Goal: Transaction & Acquisition: Purchase product/service

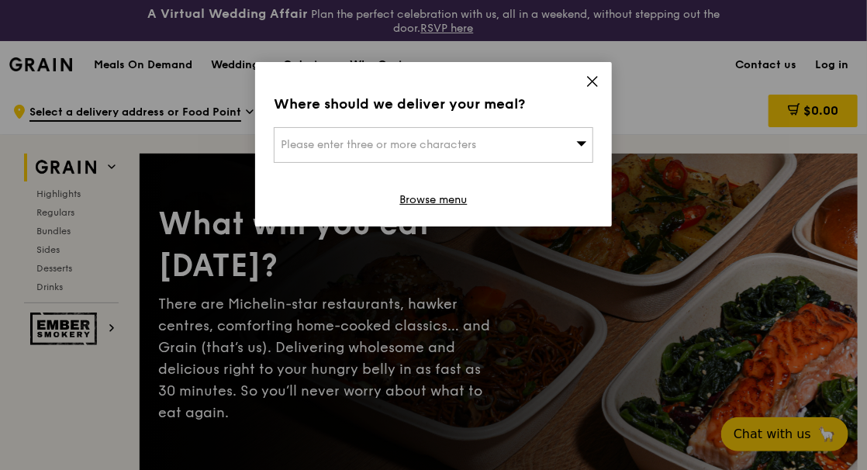
click at [596, 82] on icon at bounding box center [592, 81] width 14 height 14
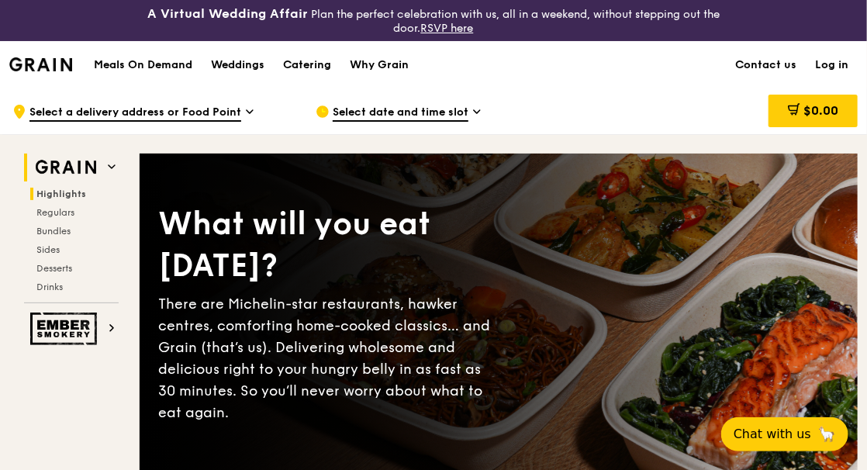
click at [61, 192] on span "Highlights" at bounding box center [61, 193] width 50 height 11
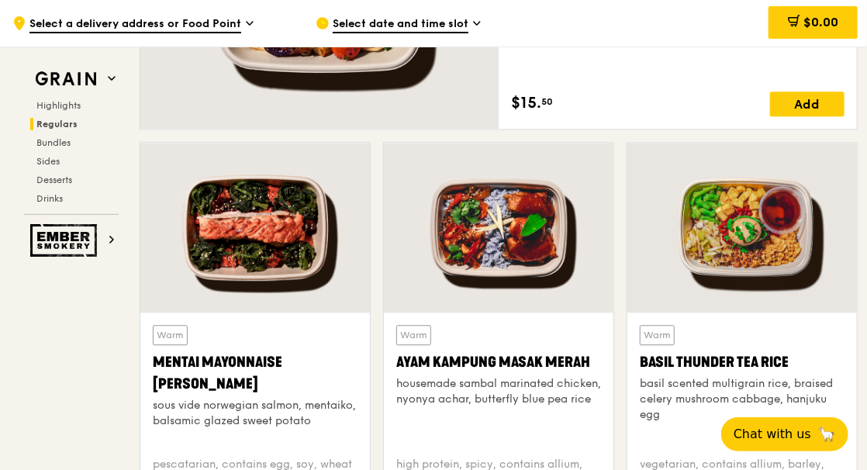
scroll to position [1408, 0]
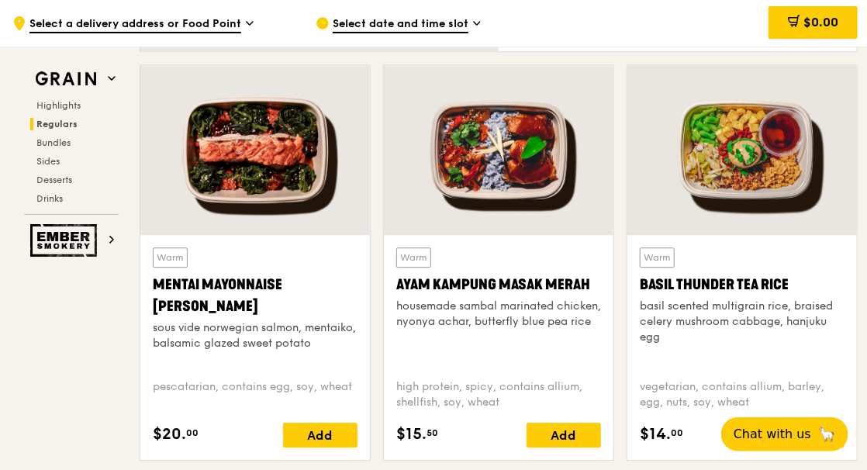
drag, startPoint x: 209, startPoint y: 305, endPoint x: 147, endPoint y: 289, distance: 63.9
click at [147, 289] on div "Warm Mentai Mayonnaise Aburi Salmon sous vide norwegian salmon, mentaiko, balsa…" at bounding box center [254, 347] width 229 height 225
copy div "Mentai Mayonnaise [PERSON_NAME]"
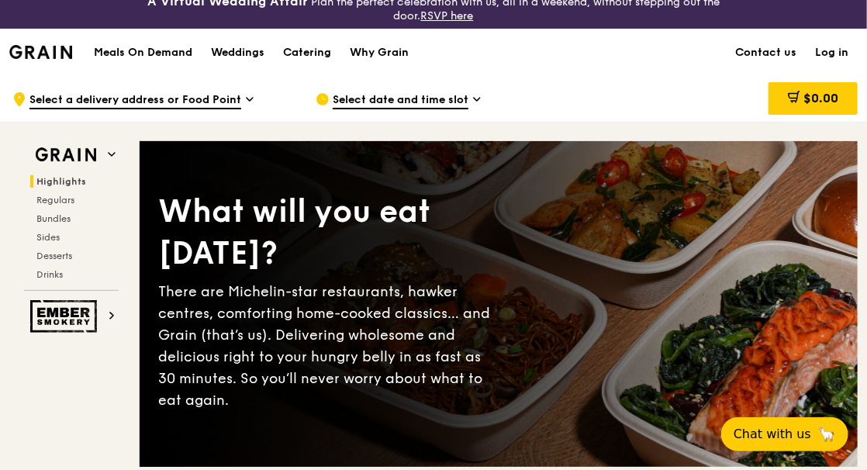
scroll to position [0, 0]
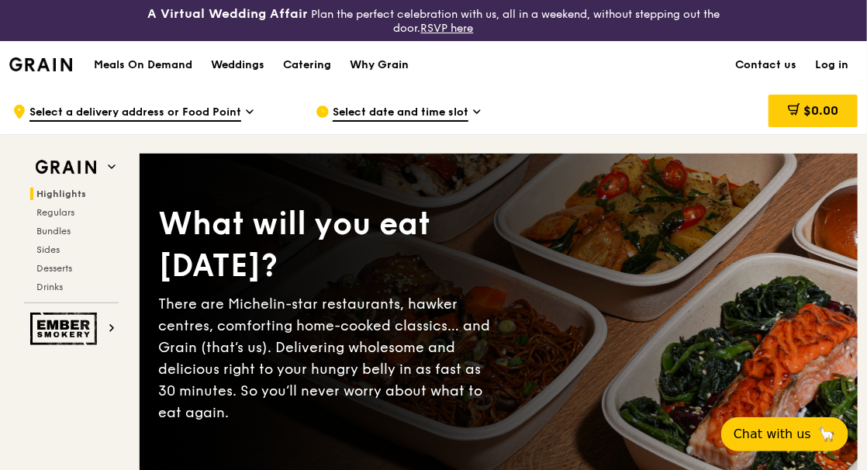
click at [392, 64] on div "Why Grain" at bounding box center [379, 65] width 59 height 47
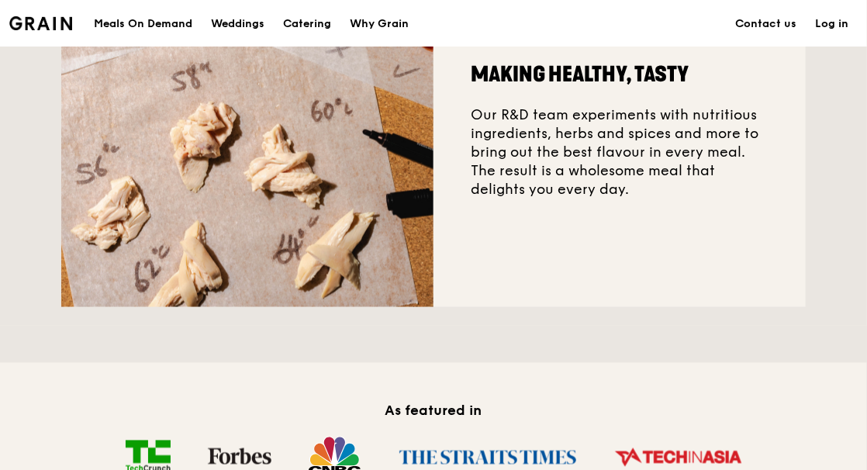
scroll to position [310, 0]
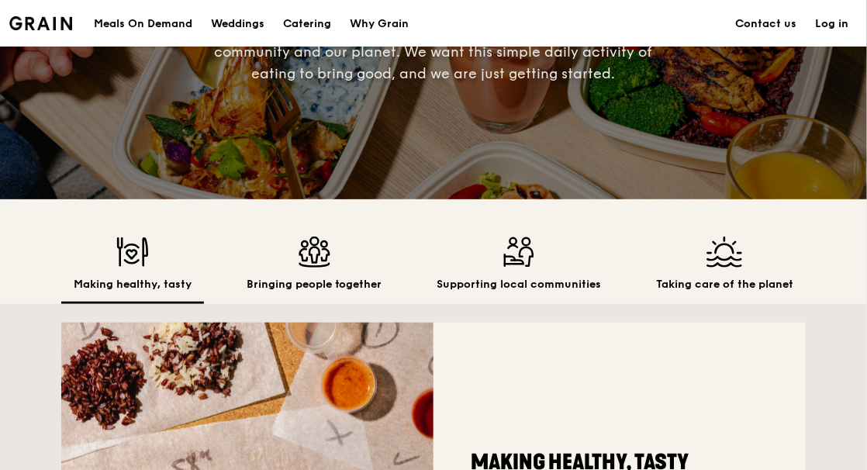
click at [311, 255] on img at bounding box center [315, 251] width 136 height 31
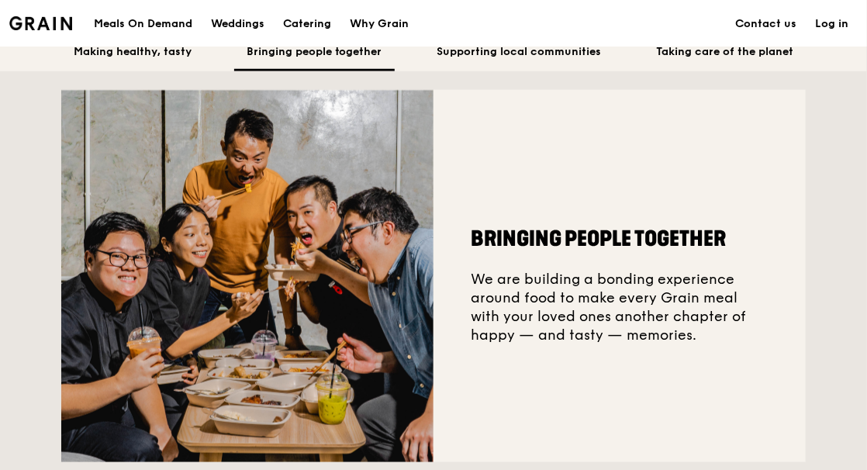
scroll to position [388, 0]
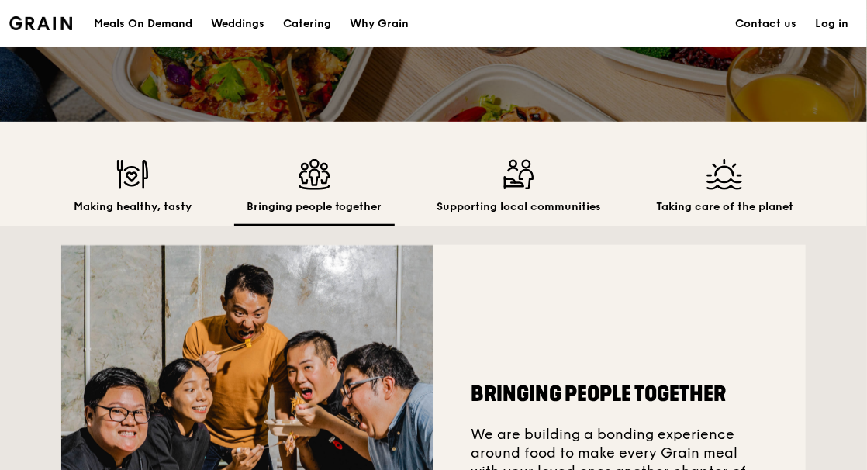
click at [537, 208] on h2 "Supporting local communities" at bounding box center [519, 207] width 164 height 16
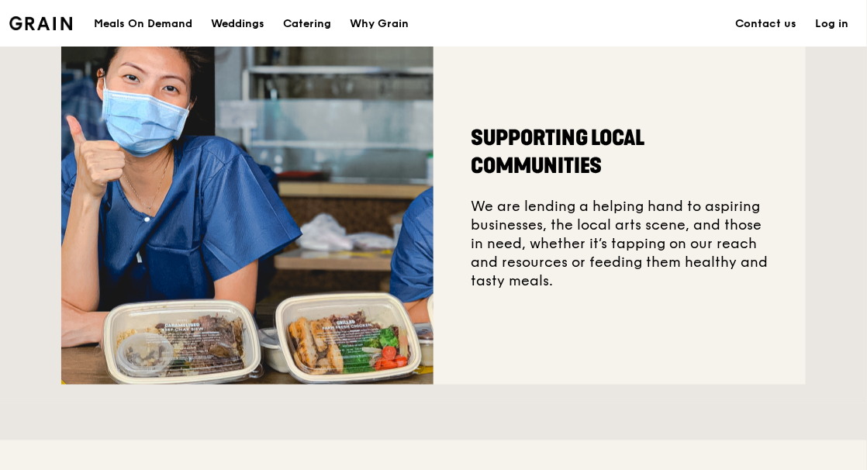
scroll to position [310, 0]
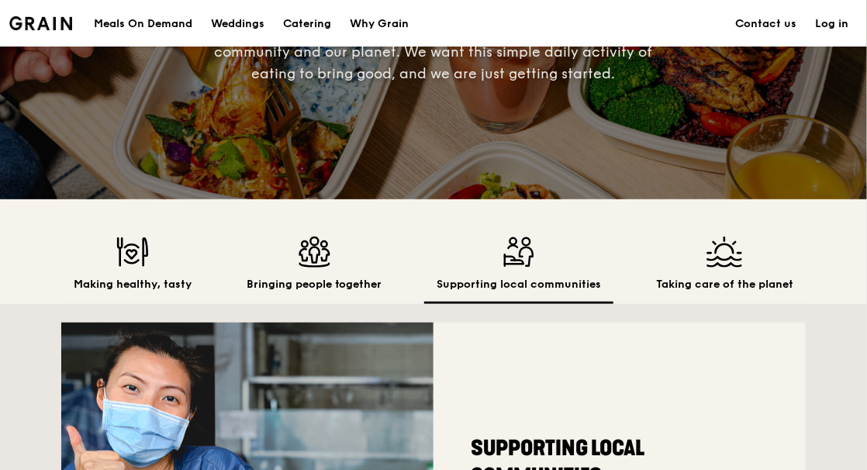
click at [704, 267] on img at bounding box center [724, 251] width 137 height 31
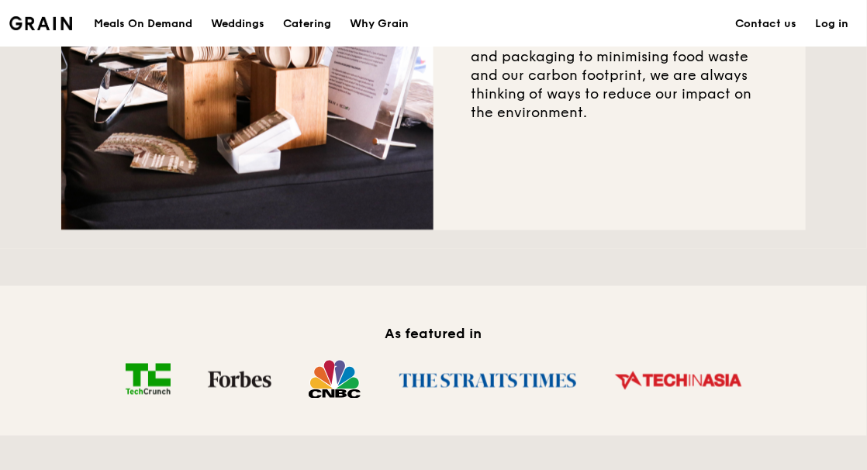
scroll to position [388, 0]
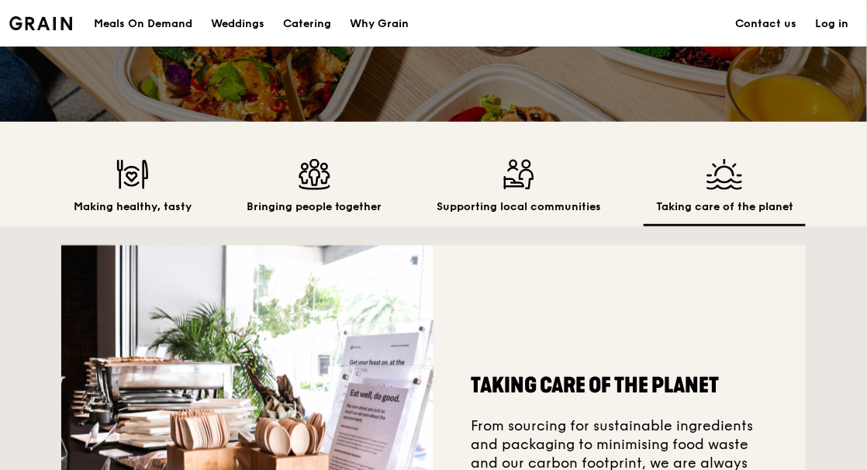
click at [168, 22] on div "Meals On Demand" at bounding box center [143, 24] width 98 height 47
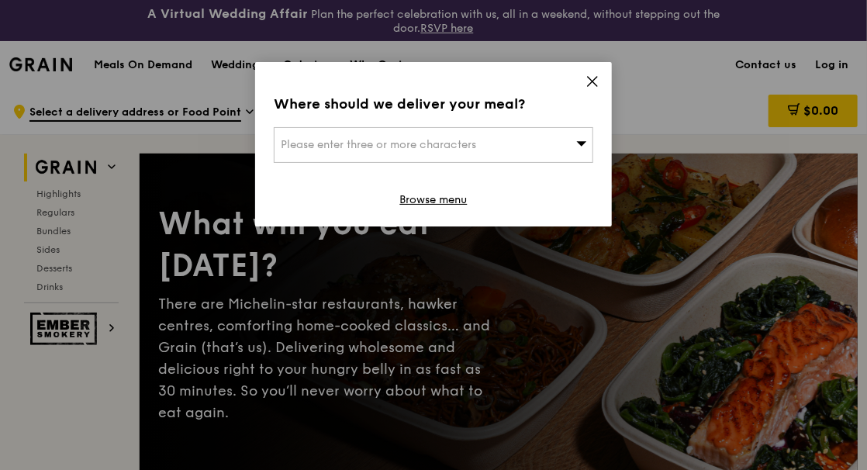
click at [589, 81] on icon at bounding box center [592, 81] width 14 height 14
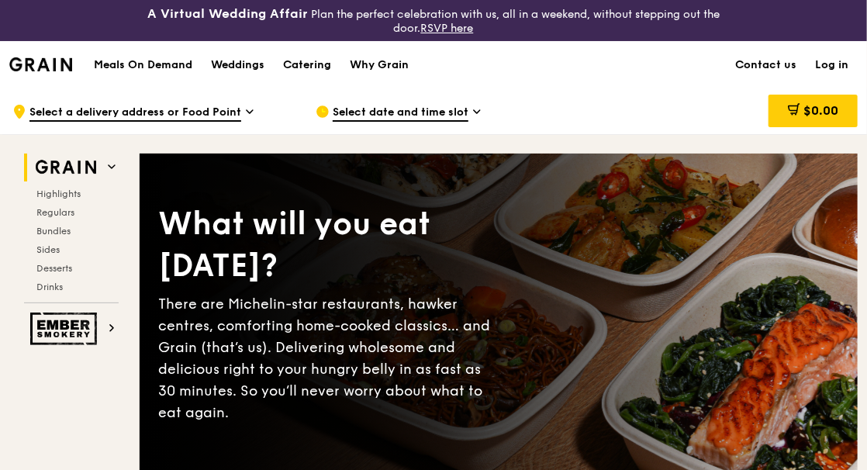
drag, startPoint x: 67, startPoint y: 392, endPoint x: 65, endPoint y: 258, distance: 133.4
click at [57, 215] on span "Regulars" at bounding box center [56, 212] width 41 height 11
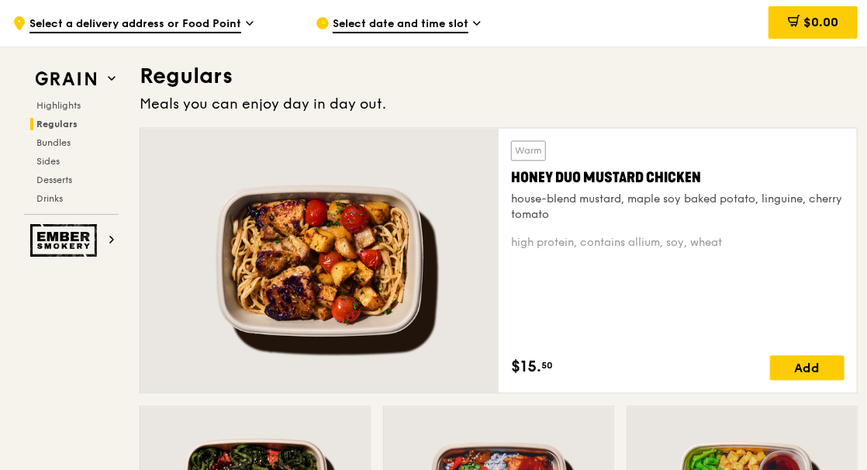
scroll to position [1144, 0]
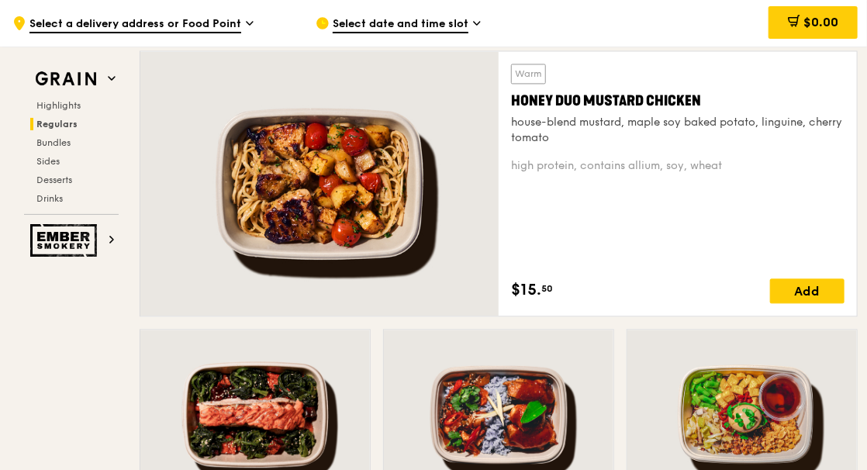
drag, startPoint x: 510, startPoint y: 95, endPoint x: 698, endPoint y: 98, distance: 187.7
click at [698, 98] on div "Warm Honey Duo Mustard Chicken house-blend mustard, maple soy baked potato, lin…" at bounding box center [678, 183] width 358 height 264
copy div "Honey Duo Mustard Chicken"
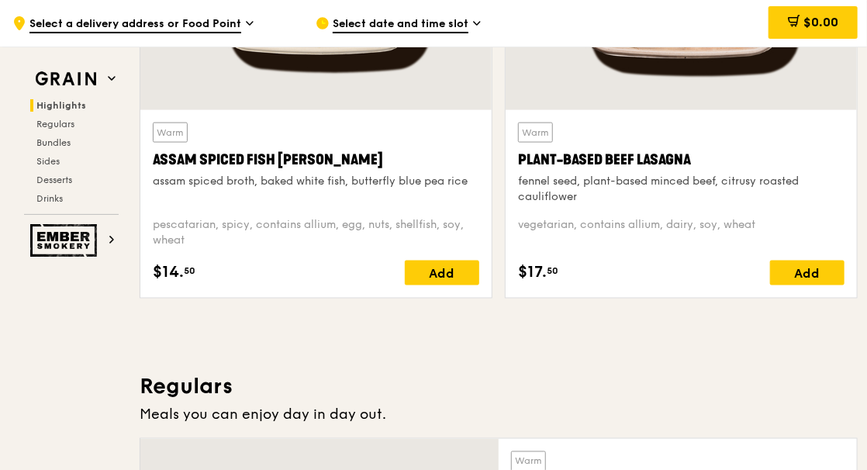
scroll to position [601, 0]
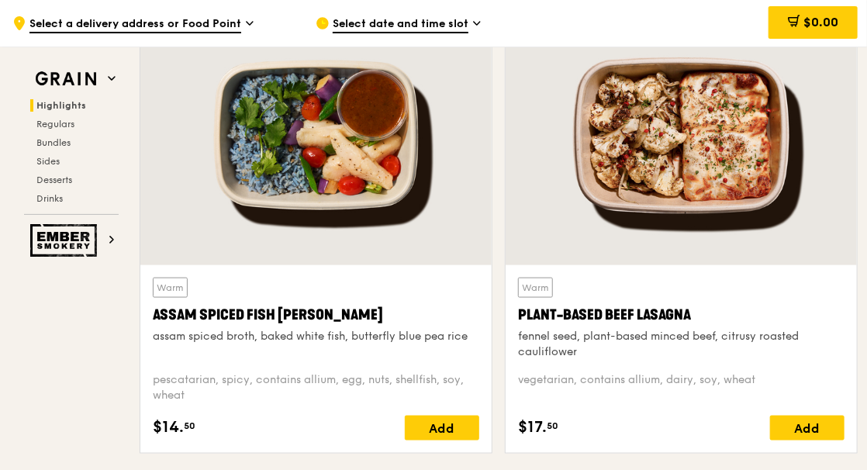
click at [212, 25] on span "Select a delivery address or Food Point" at bounding box center [135, 24] width 212 height 17
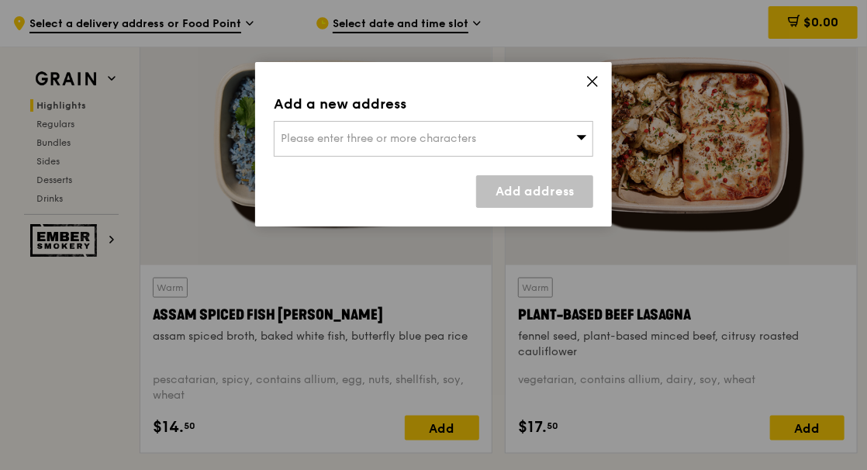
click at [329, 137] on span "Please enter three or more characters" at bounding box center [378, 138] width 195 height 13
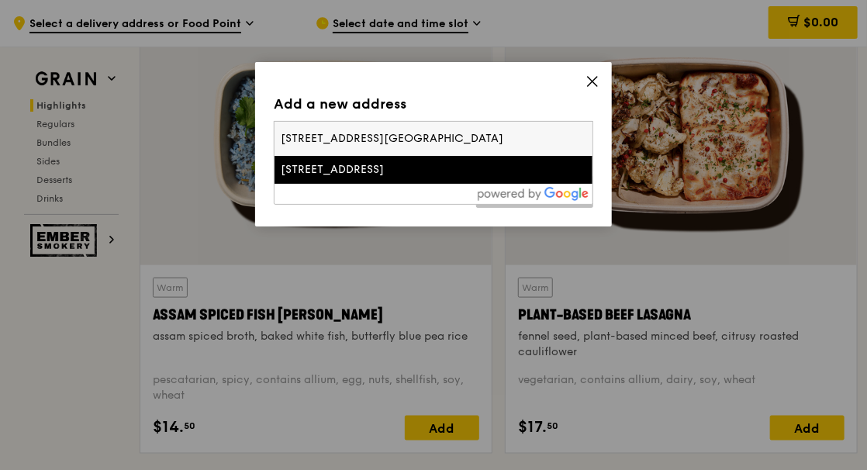
click at [384, 140] on input "50 Nanyang Avenue School of MAE" at bounding box center [433, 139] width 318 height 34
type input "50 Nanyang Avenue, School of MAE"
click at [416, 174] on div "50 Nanyang Avenue" at bounding box center [395, 170] width 229 height 16
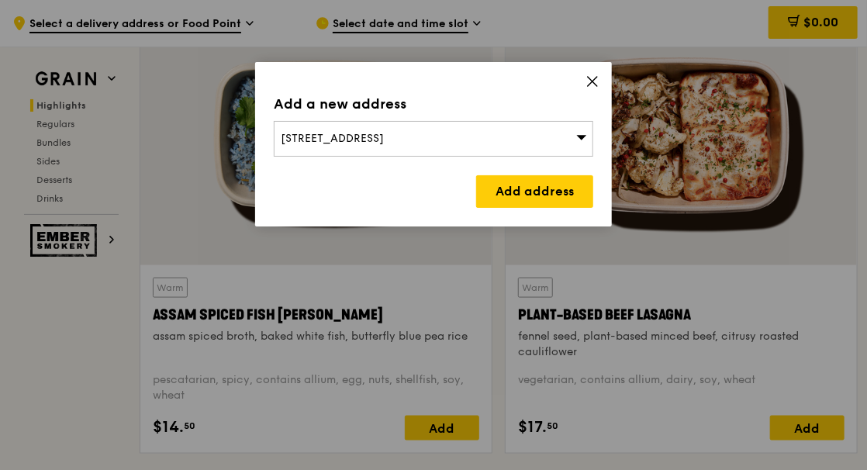
click at [384, 133] on span "22 Nanyang Avenue, Singapore 639810" at bounding box center [332, 138] width 103 height 13
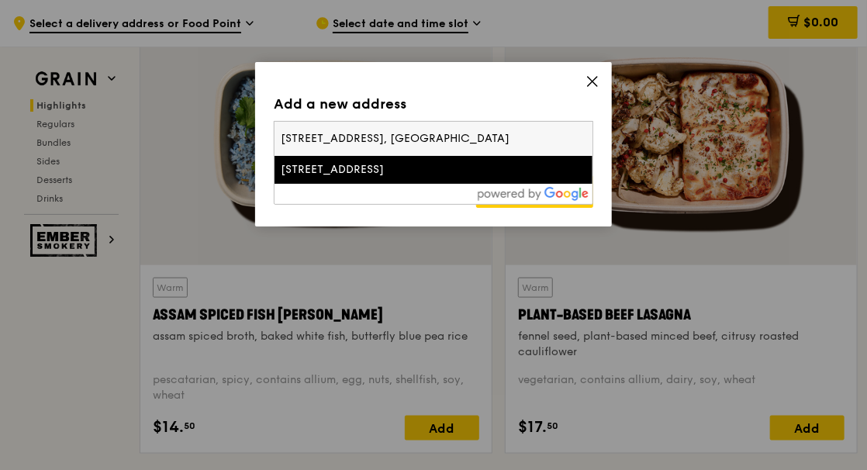
click at [307, 138] on input "50 Nanyang Avenue, School of MAE" at bounding box center [433, 139] width 318 height 34
click at [382, 171] on div "50 Nanyang Avenue" at bounding box center [395, 170] width 229 height 16
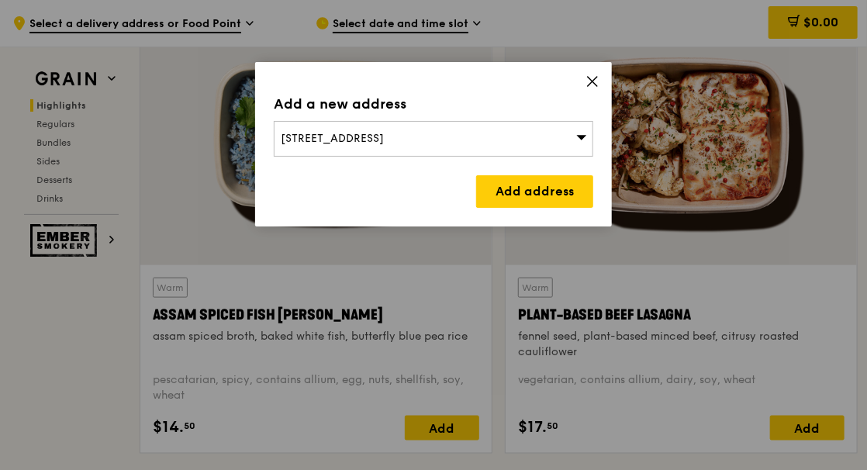
click at [292, 140] on span "22 Nanyang Avenue, Singapore 639810" at bounding box center [332, 138] width 103 height 13
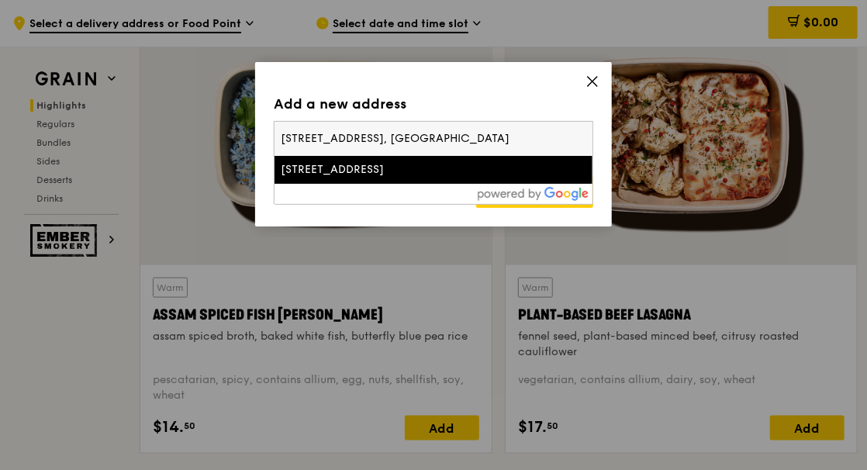
drag, startPoint x: 292, startPoint y: 137, endPoint x: 215, endPoint y: 136, distance: 77.5
click at [215, 136] on div "Add a new address 22 Nanyang Avenue, Singapore 639810 50 Nanyang Avenue, School…" at bounding box center [433, 235] width 867 height 470
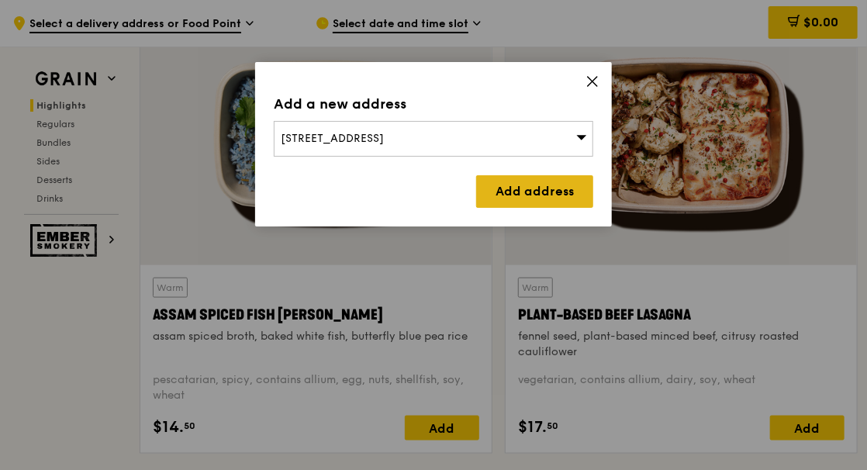
click at [534, 193] on link "Add address" at bounding box center [534, 191] width 117 height 33
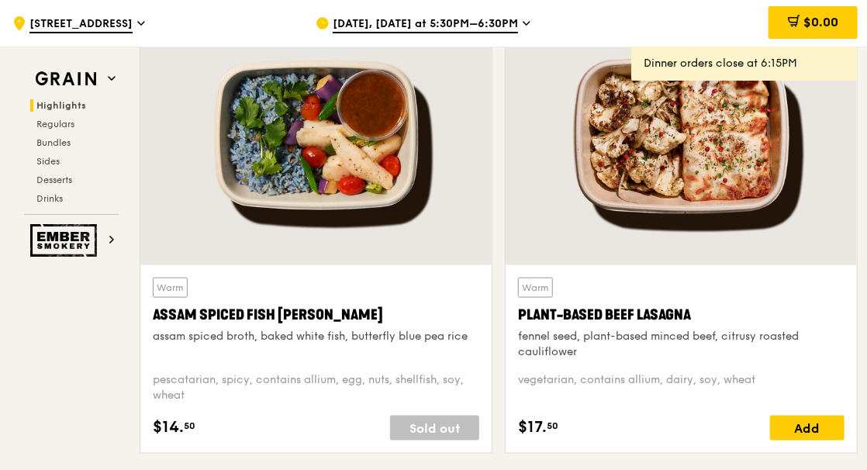
click at [127, 22] on span "22 Nanyang Avenue" at bounding box center [80, 24] width 103 height 17
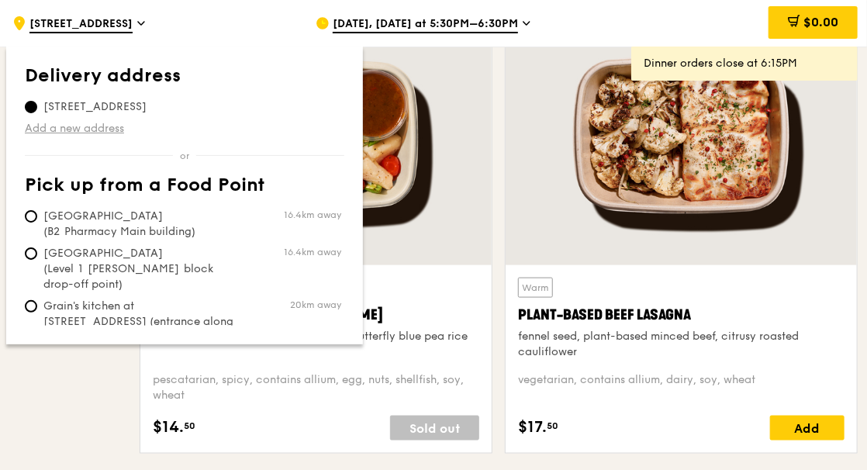
click at [78, 128] on link "Add a new address" at bounding box center [184, 129] width 319 height 16
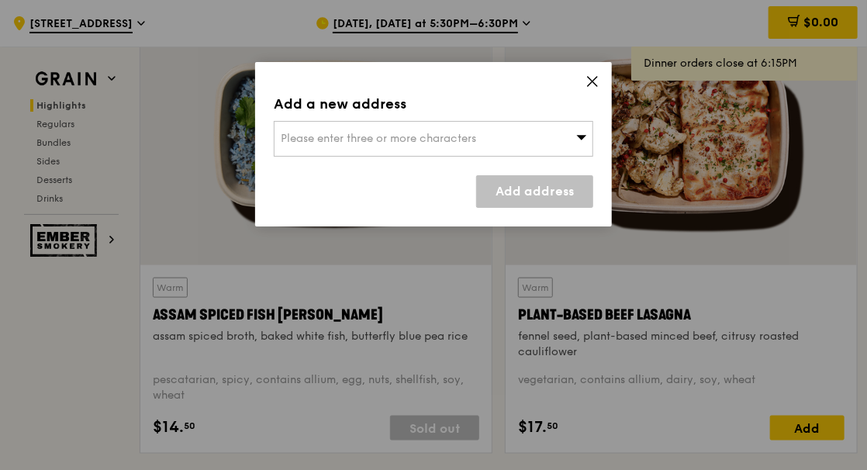
click at [306, 139] on span "Please enter three or more characters" at bounding box center [378, 138] width 195 height 13
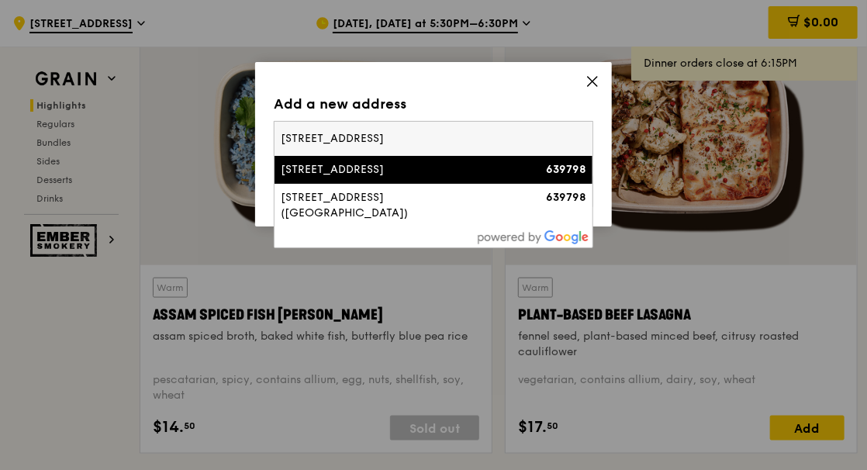
type input "50 Nanyang Avenue"
click at [573, 168] on strong "639798" at bounding box center [566, 169] width 40 height 13
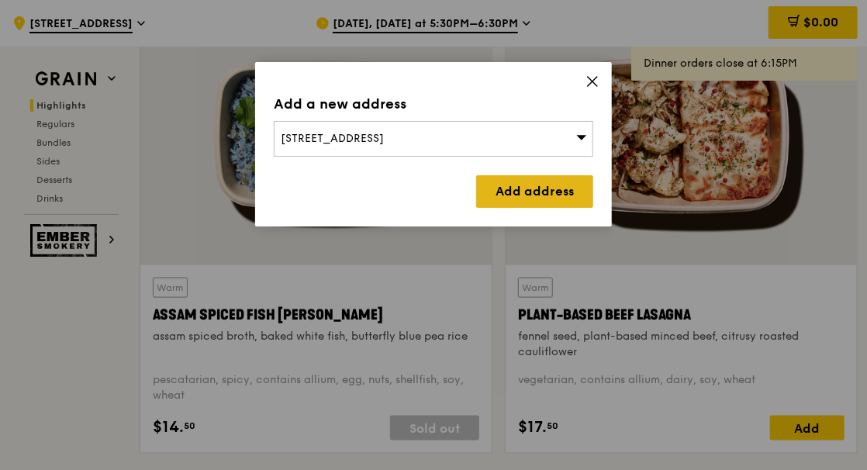
click at [549, 191] on link "Add address" at bounding box center [534, 191] width 117 height 33
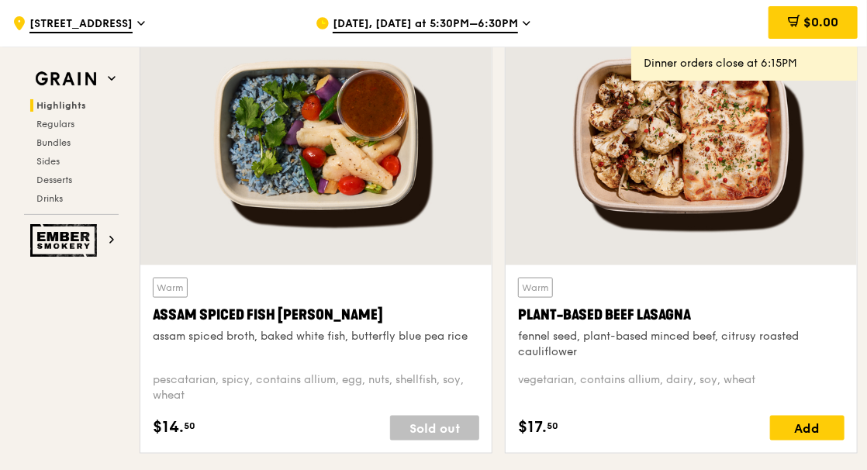
click at [122, 22] on span "50 Nanyang Avenue" at bounding box center [80, 24] width 103 height 17
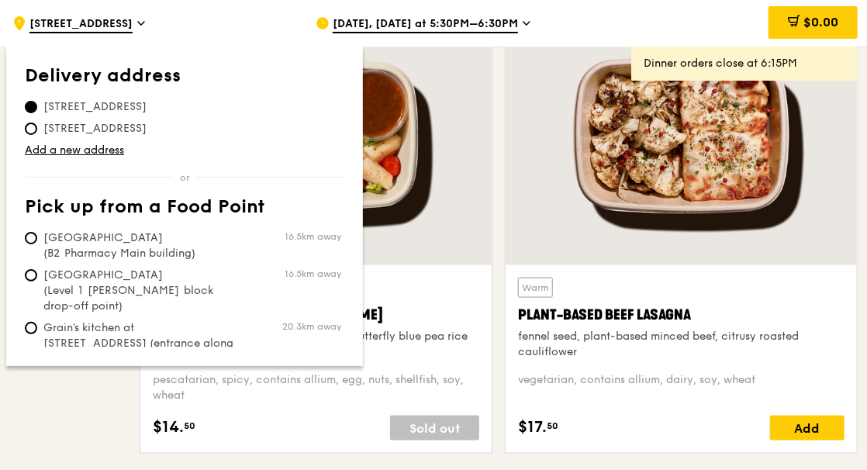
click at [168, 17] on div ".cls-1 { fill: none; stroke: #fff; stroke-linecap: round; stroke-linejoin: roun…" at bounding box center [151, 23] width 278 height 47
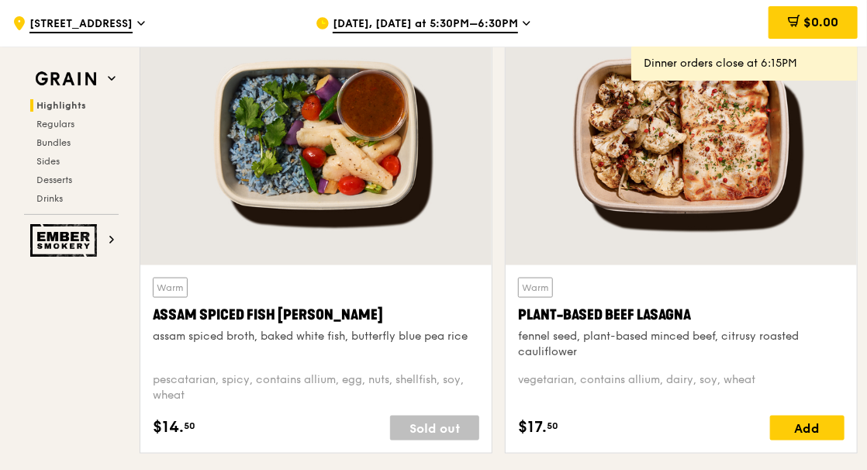
click at [378, 24] on span "Sep 23, Today at 5:30PM–6:30PM" at bounding box center [425, 24] width 185 height 17
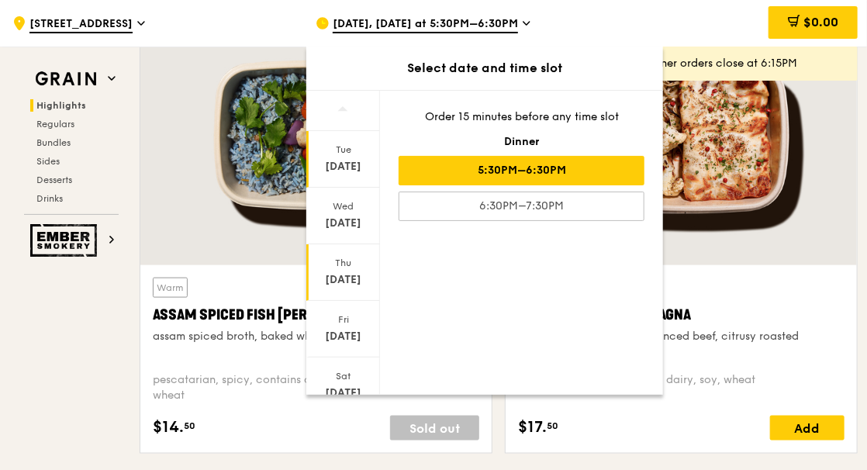
click at [342, 272] on div "Sep 25" at bounding box center [343, 280] width 69 height 16
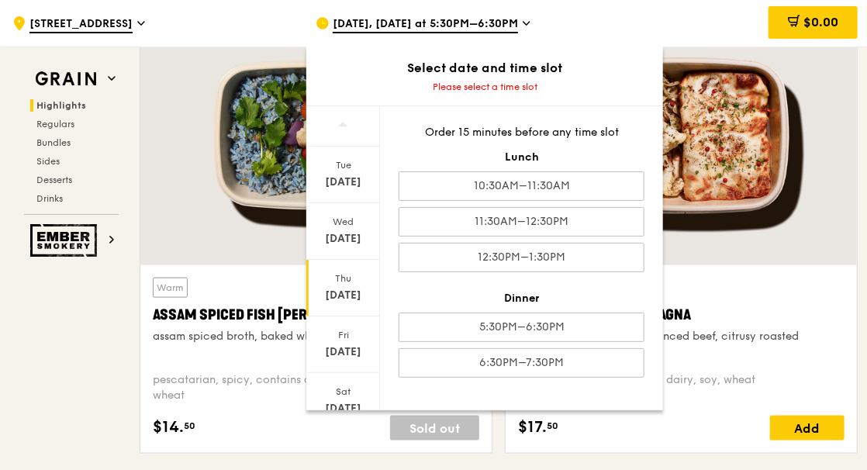
click at [350, 284] on div "Thu Sep 25" at bounding box center [343, 288] width 74 height 57
click at [340, 295] on div "Sep 25" at bounding box center [343, 296] width 69 height 16
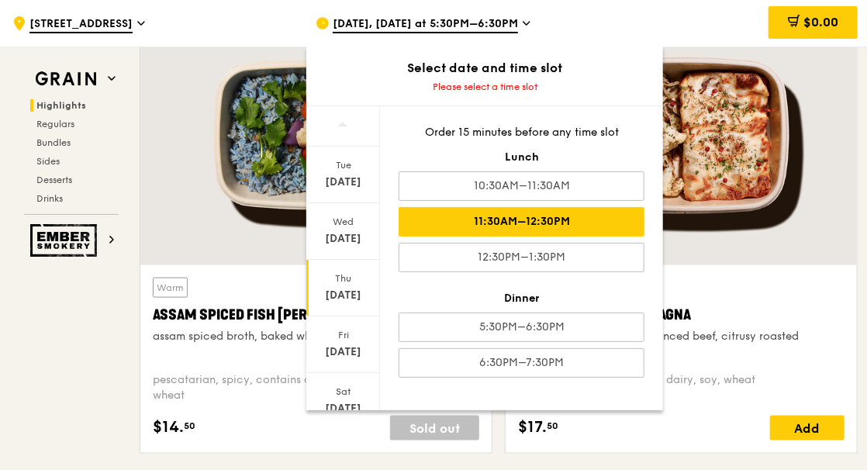
click at [516, 226] on div "11:30AM–12:30PM" at bounding box center [522, 221] width 246 height 29
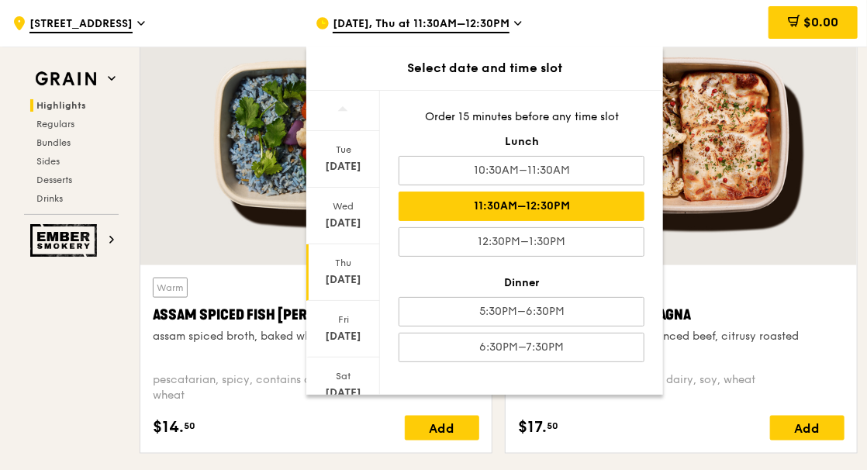
click at [518, 27] on icon at bounding box center [518, 23] width 8 height 14
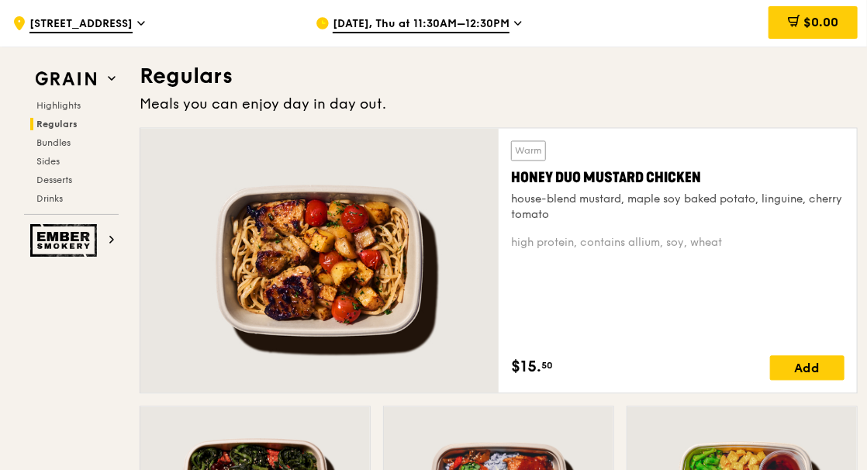
scroll to position [1144, 0]
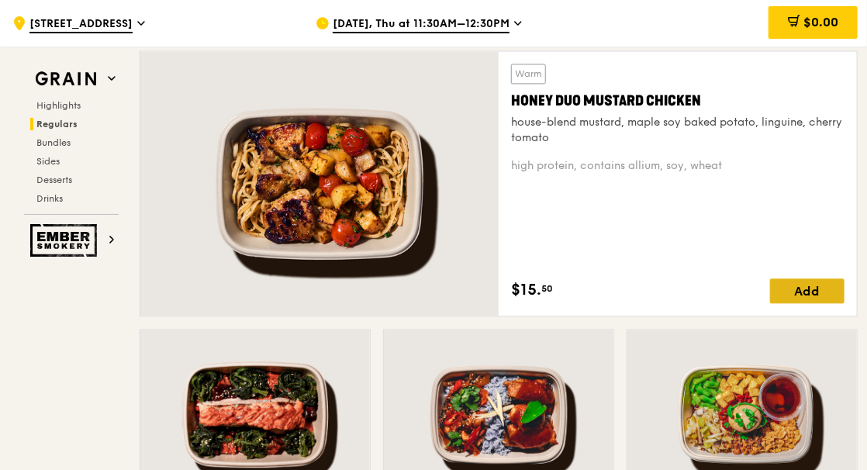
click at [796, 295] on div "Add" at bounding box center [807, 290] width 74 height 25
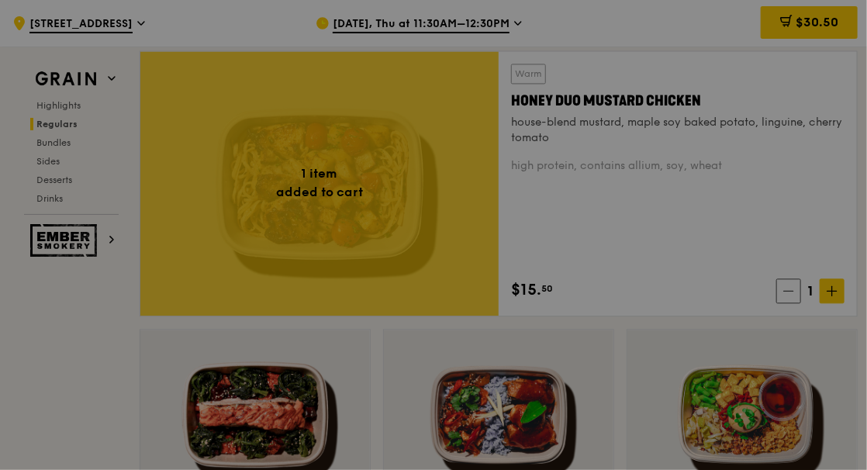
click at [834, 289] on div at bounding box center [433, 235] width 867 height 470
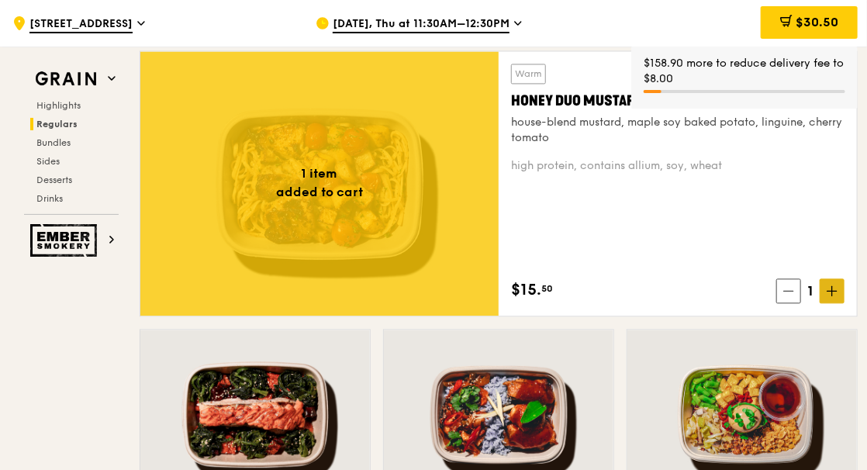
click at [835, 288] on icon at bounding box center [831, 290] width 11 height 11
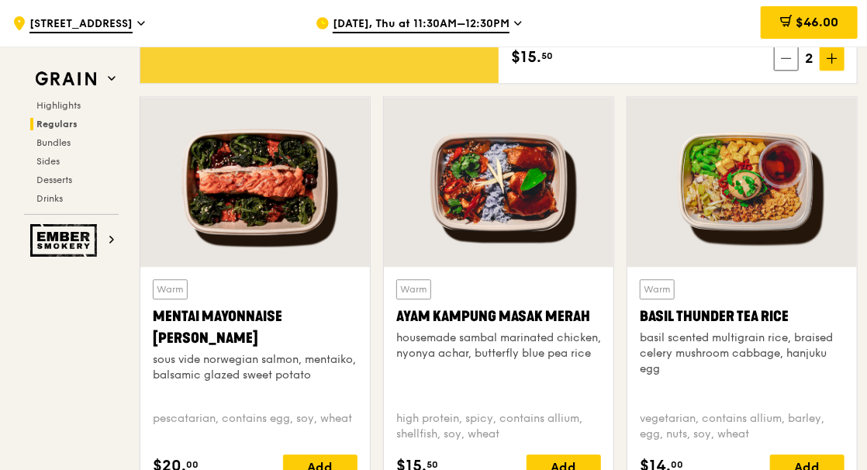
scroll to position [1531, 0]
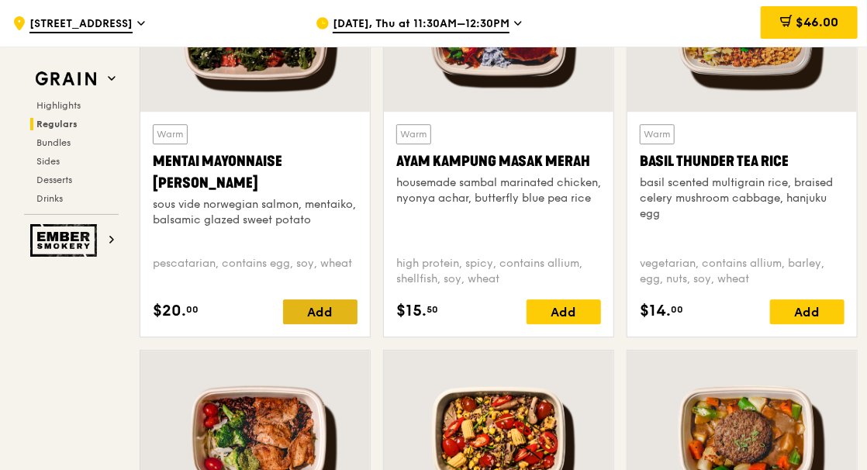
click at [314, 312] on div "Add" at bounding box center [320, 311] width 74 height 25
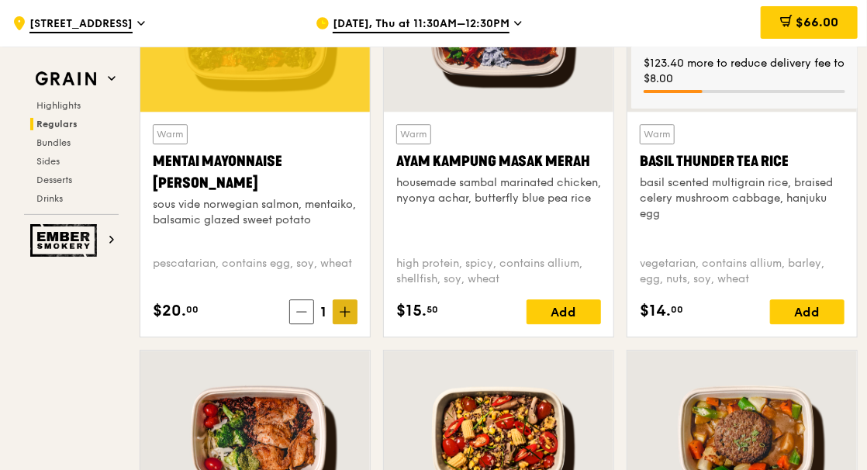
click at [344, 312] on icon at bounding box center [344, 312] width 9 height 0
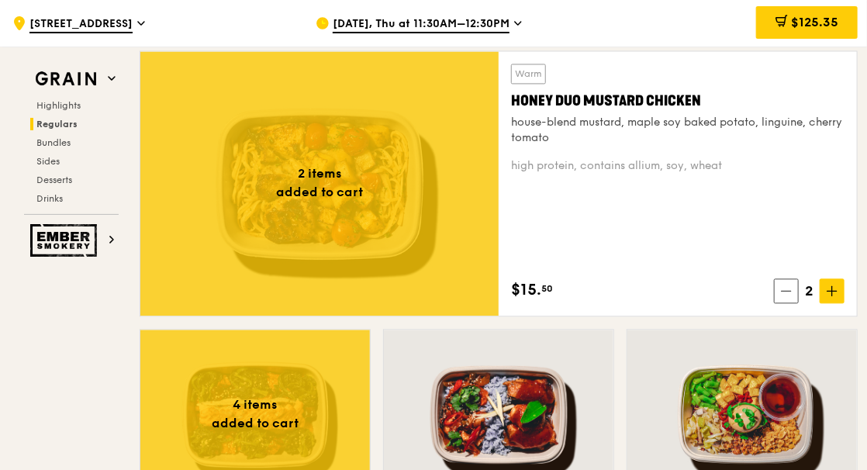
scroll to position [1454, 0]
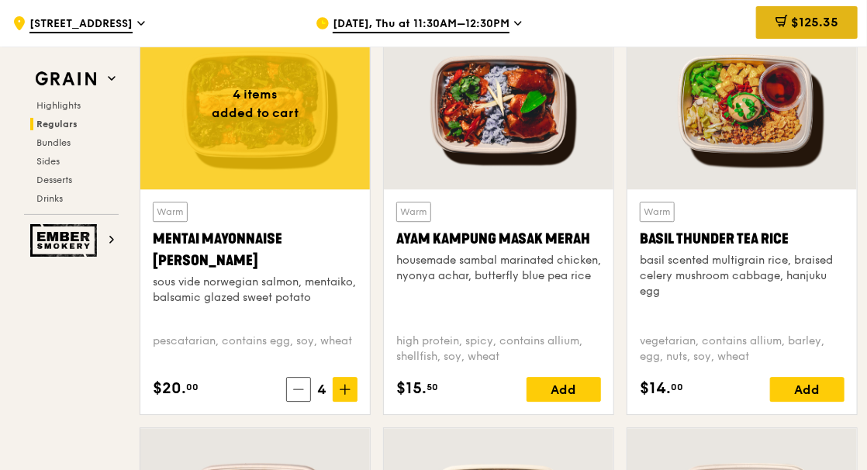
click at [825, 19] on span "$125.35" at bounding box center [814, 22] width 47 height 15
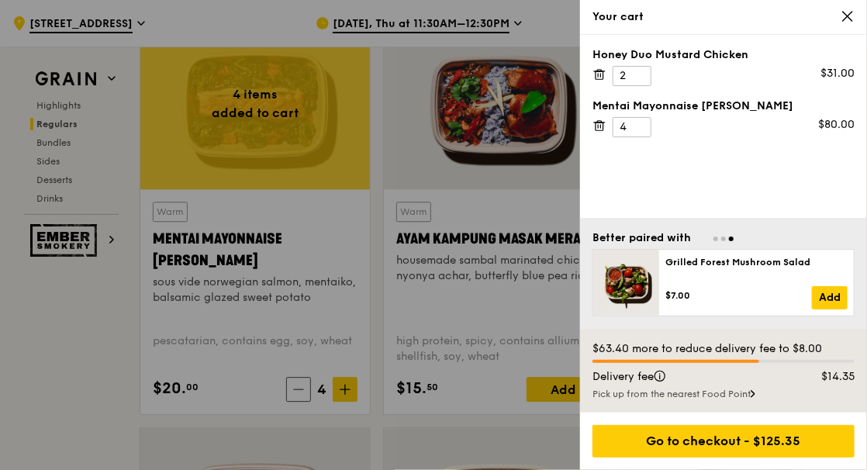
scroll to position [1609, 0]
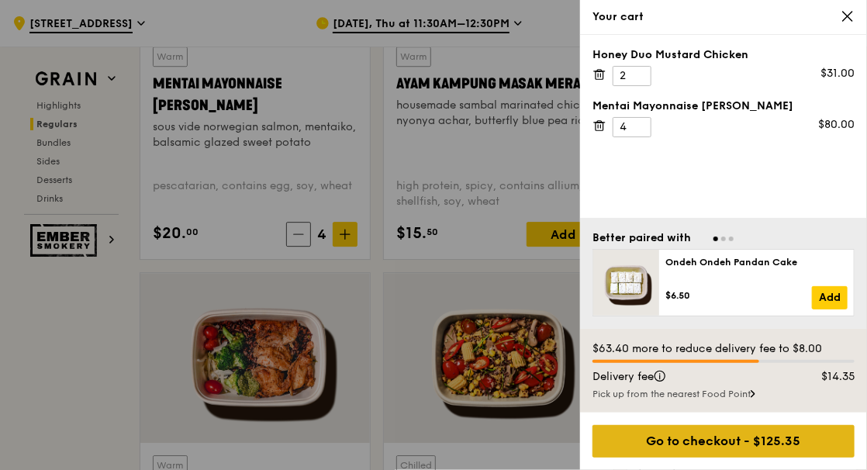
click at [718, 443] on div "Go to checkout - $125.35" at bounding box center [723, 441] width 262 height 33
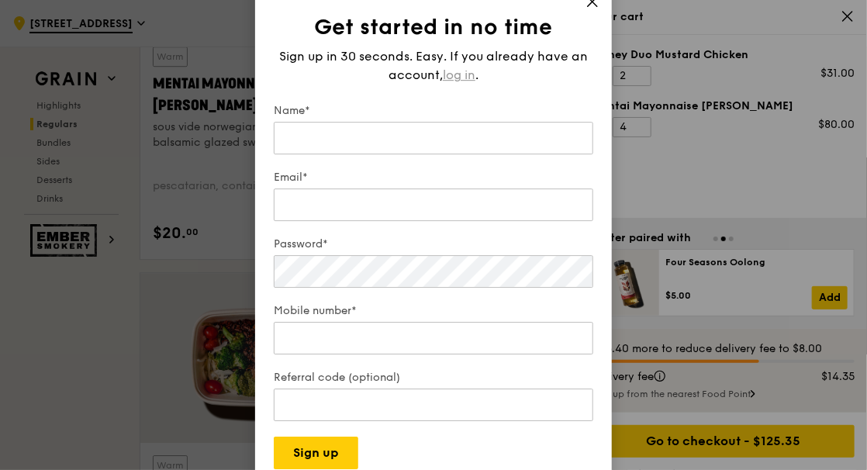
click at [463, 71] on span "log in" at bounding box center [459, 75] width 33 height 19
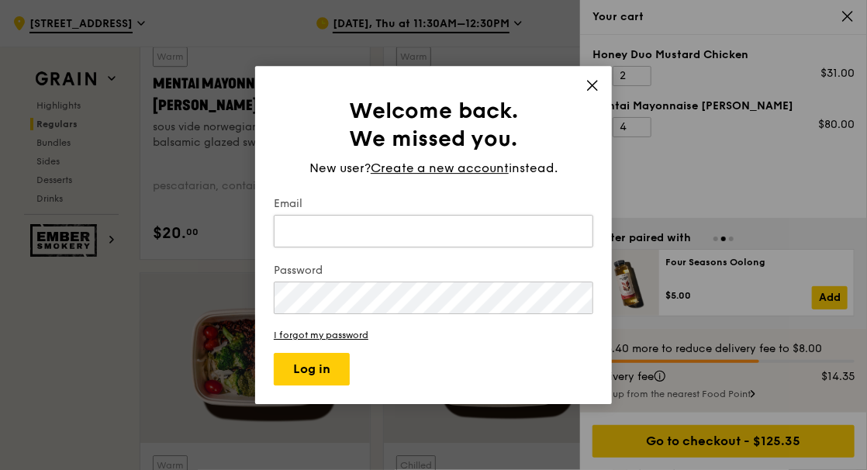
click at [333, 233] on input "Email" at bounding box center [433, 231] width 319 height 33
type input "mmhtoh@ntu.edu.sg"
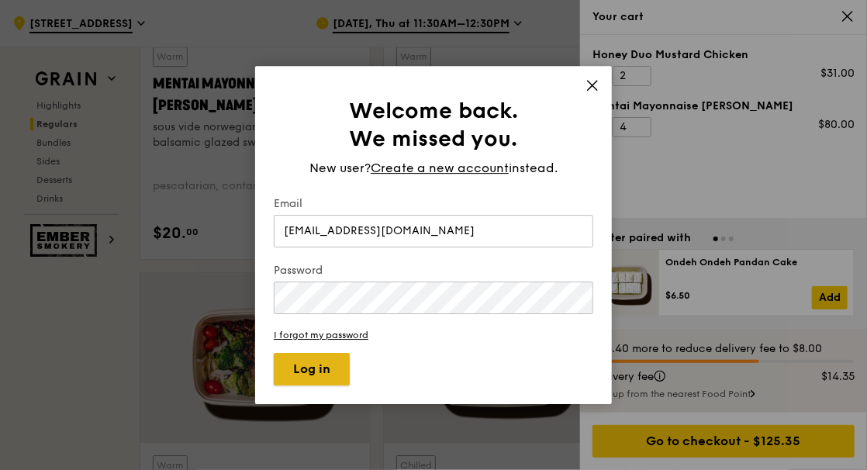
click at [318, 366] on button "Log in" at bounding box center [312, 369] width 76 height 33
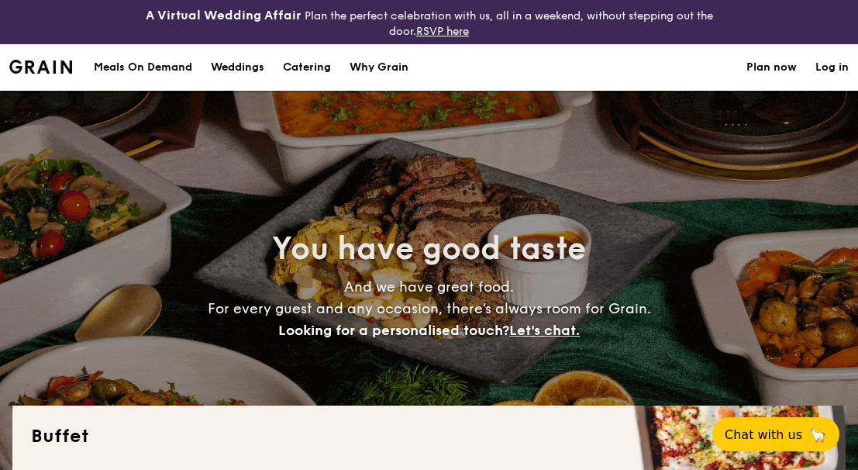
select select
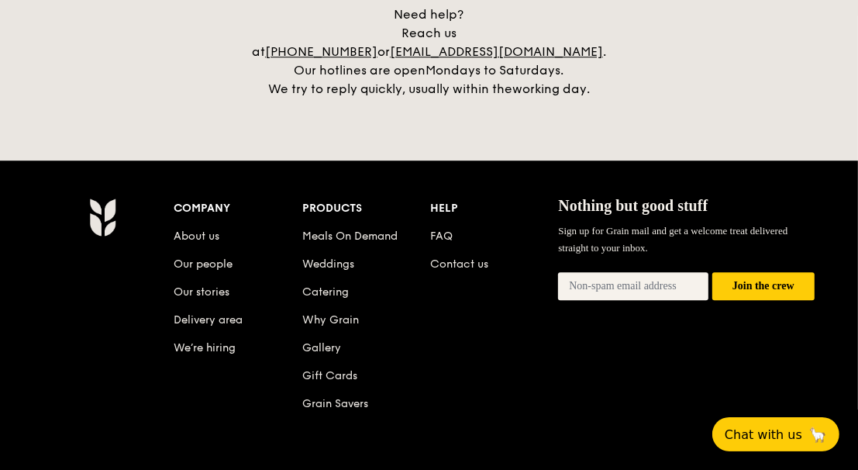
scroll to position [3463, 0]
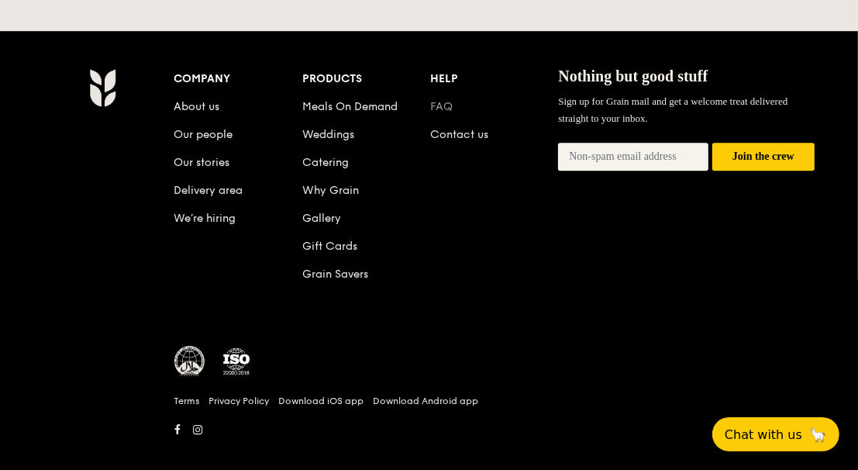
click at [443, 100] on link "FAQ" at bounding box center [441, 106] width 22 height 13
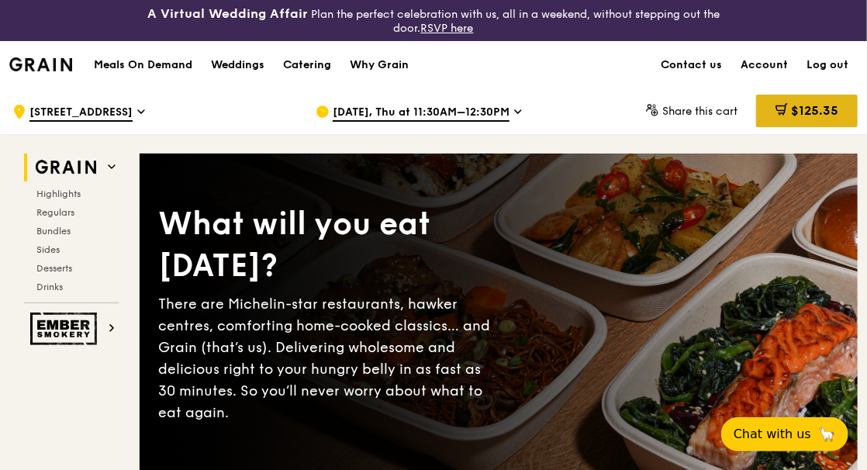
click at [813, 109] on span "$125.35" at bounding box center [814, 110] width 47 height 15
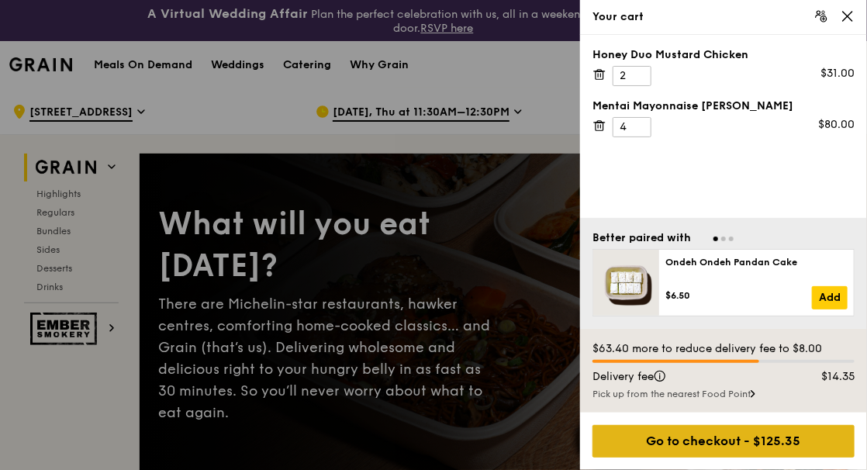
click at [692, 444] on div "Go to checkout - $125.35" at bounding box center [723, 441] width 262 height 33
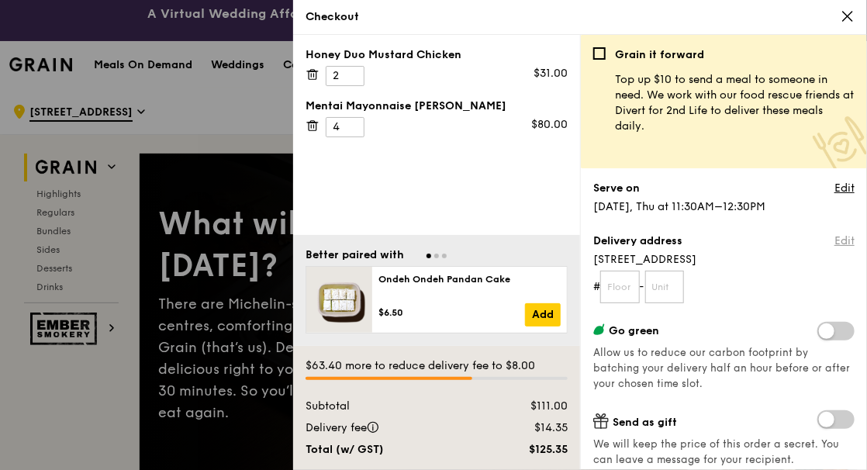
click at [839, 236] on link "Edit" at bounding box center [844, 241] width 20 height 16
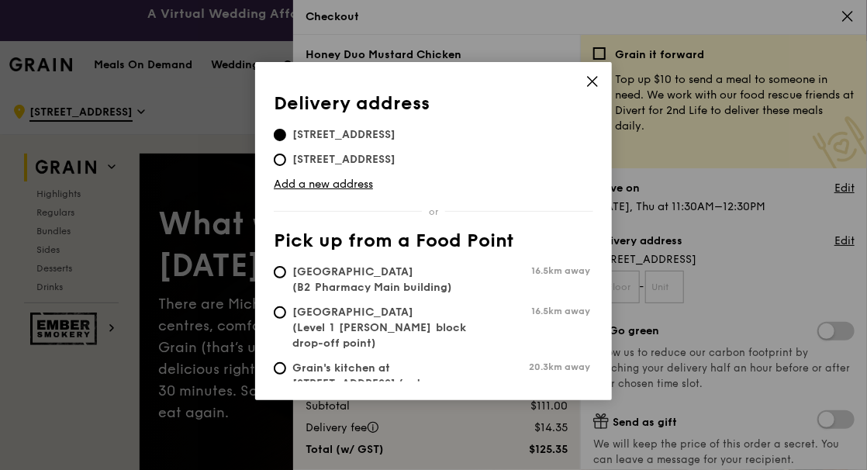
drag, startPoint x: 593, startPoint y: 292, endPoint x: 592, endPoint y: 352, distance: 59.7
click at [592, 352] on div "Delivery address Pick up from a Food Point Delivery address 50 Nanyang Avenue, …" at bounding box center [433, 231] width 357 height 338
click at [595, 82] on icon at bounding box center [592, 81] width 14 height 14
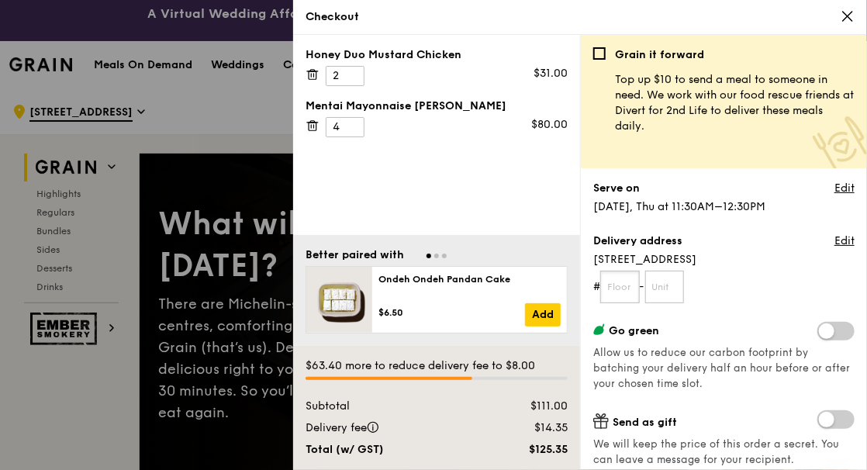
click at [617, 286] on input "text" at bounding box center [620, 287] width 40 height 33
type input "N3a"
click at [659, 285] on input "text" at bounding box center [665, 287] width 40 height 33
type input "02-"
drag, startPoint x: 623, startPoint y: 288, endPoint x: 641, endPoint y: 288, distance: 18.6
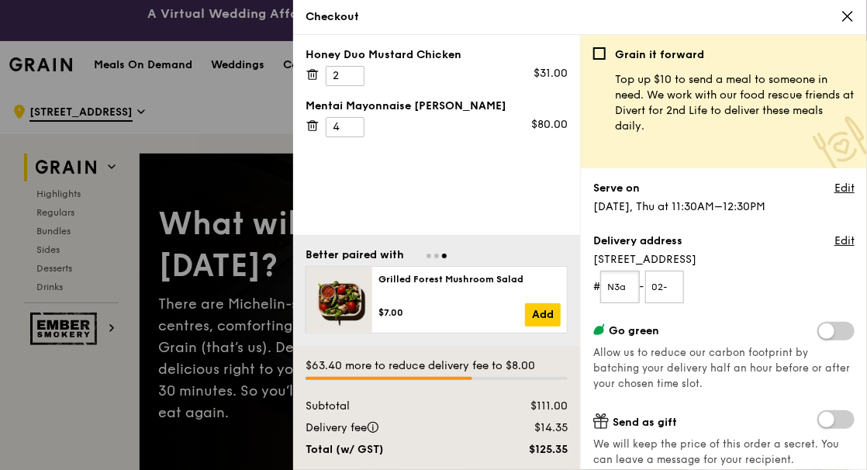
click at [641, 288] on form "# N3a - 02-" at bounding box center [723, 287] width 261 height 33
type input "N3"
click at [670, 284] on input "02-" at bounding box center [665, 287] width 40 height 33
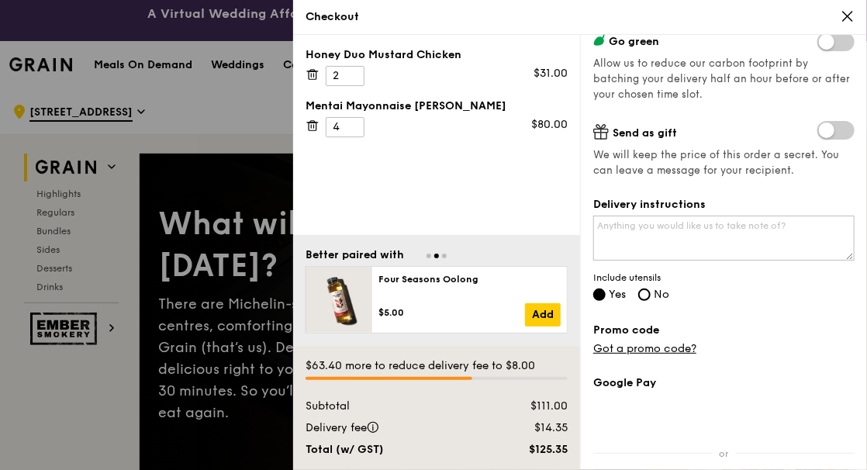
scroll to position [295, 0]
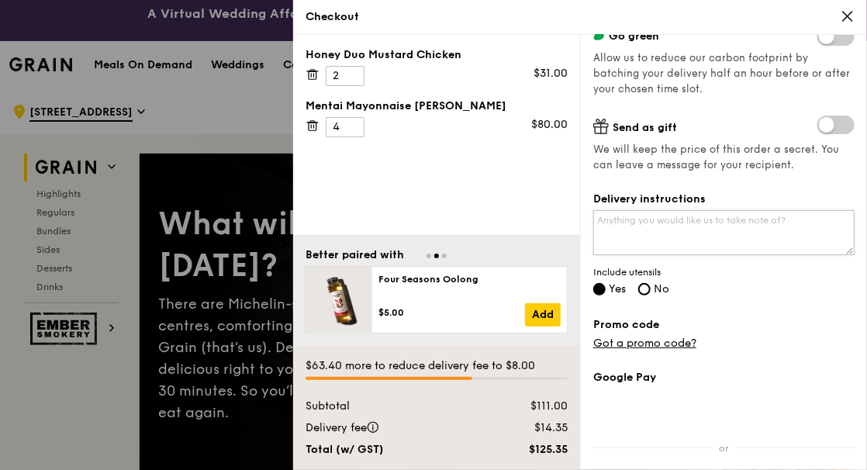
type input "02a-07"
click at [620, 223] on textarea "Delivery instructions" at bounding box center [723, 232] width 261 height 45
click at [770, 218] on textarea "Please contact Ms Sim Mei Yen at" at bounding box center [723, 232] width 261 height 45
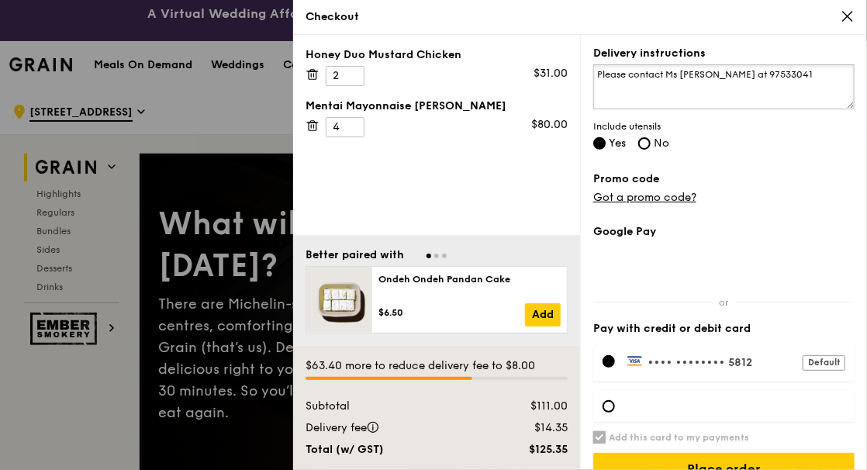
scroll to position [468, 0]
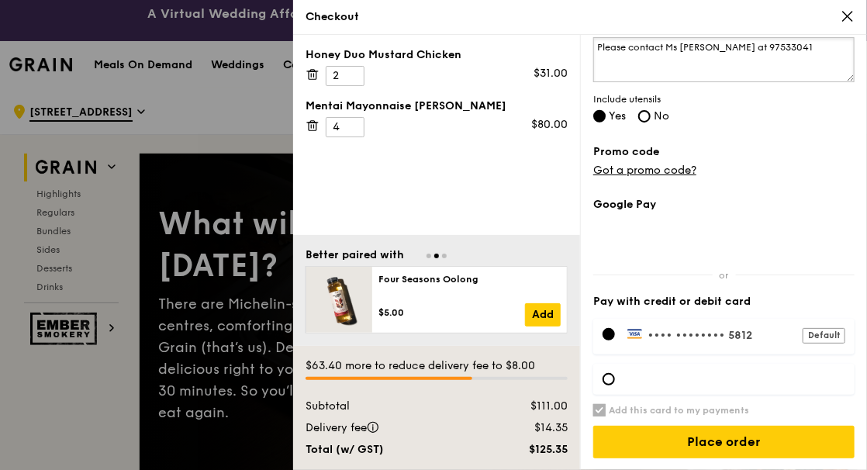
type textarea "Please contact Ms Sim Mei Yen at 97533041"
click at [700, 330] on span "•••• ••••" at bounding box center [673, 335] width 53 height 13
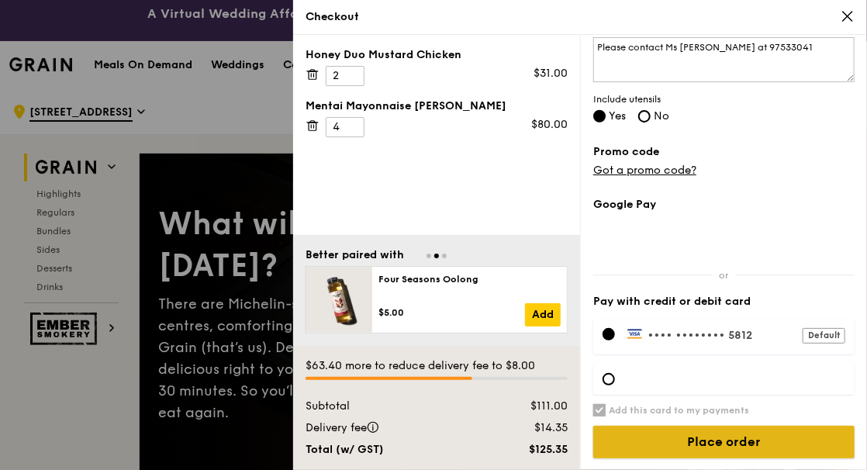
click at [740, 439] on input "Place order" at bounding box center [723, 442] width 261 height 33
